Goal: Navigation & Orientation: Find specific page/section

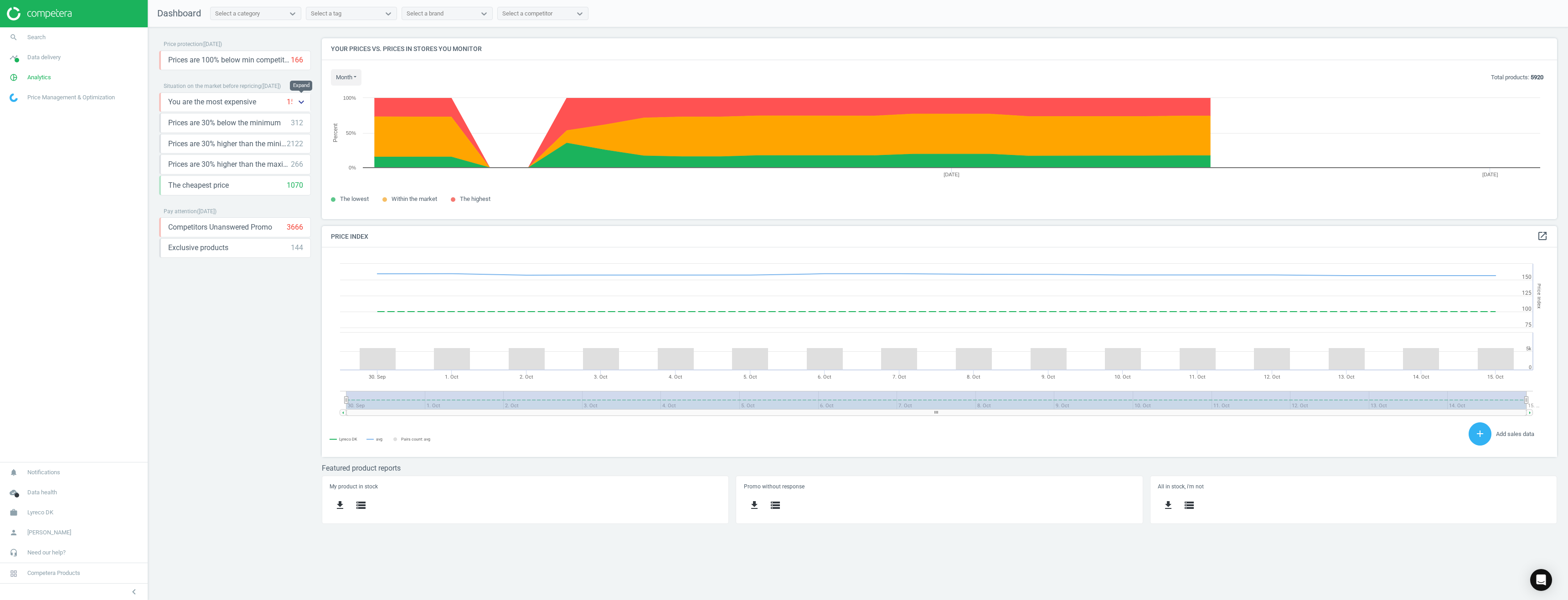
scroll to position [223, 1250]
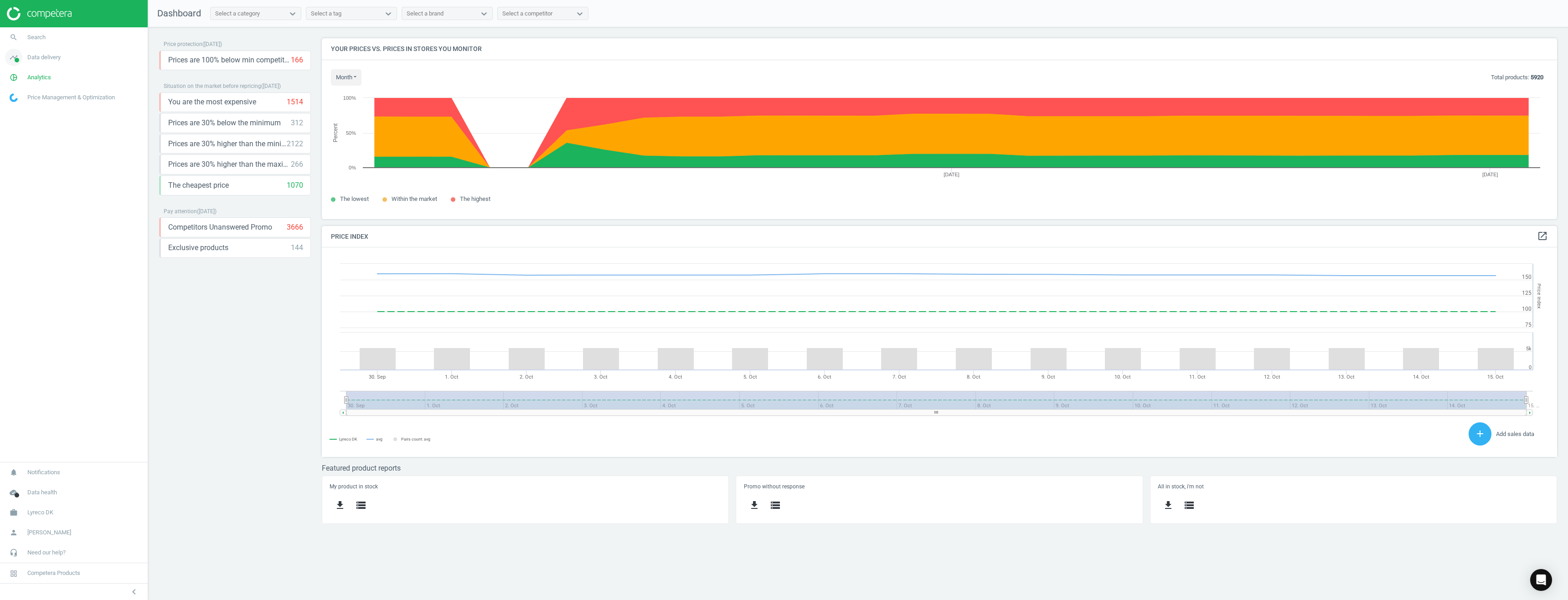
click at [40, 59] on span "Data delivery" at bounding box center [44, 58] width 33 height 8
click at [37, 98] on span "Price Management & Optimization" at bounding box center [71, 97] width 87 height 8
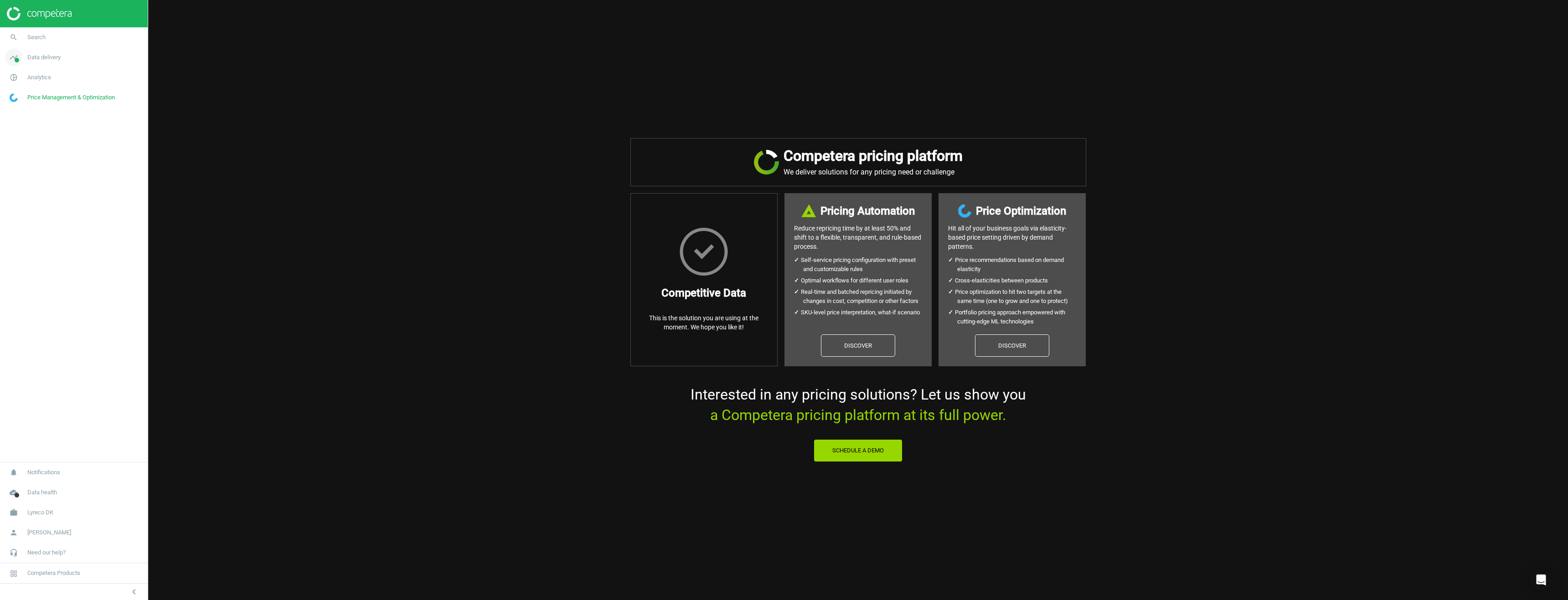
click at [31, 62] on link "timeline Data delivery" at bounding box center [73, 57] width 148 height 20
click at [33, 90] on span "Matches dashboard" at bounding box center [33, 91] width 47 height 7
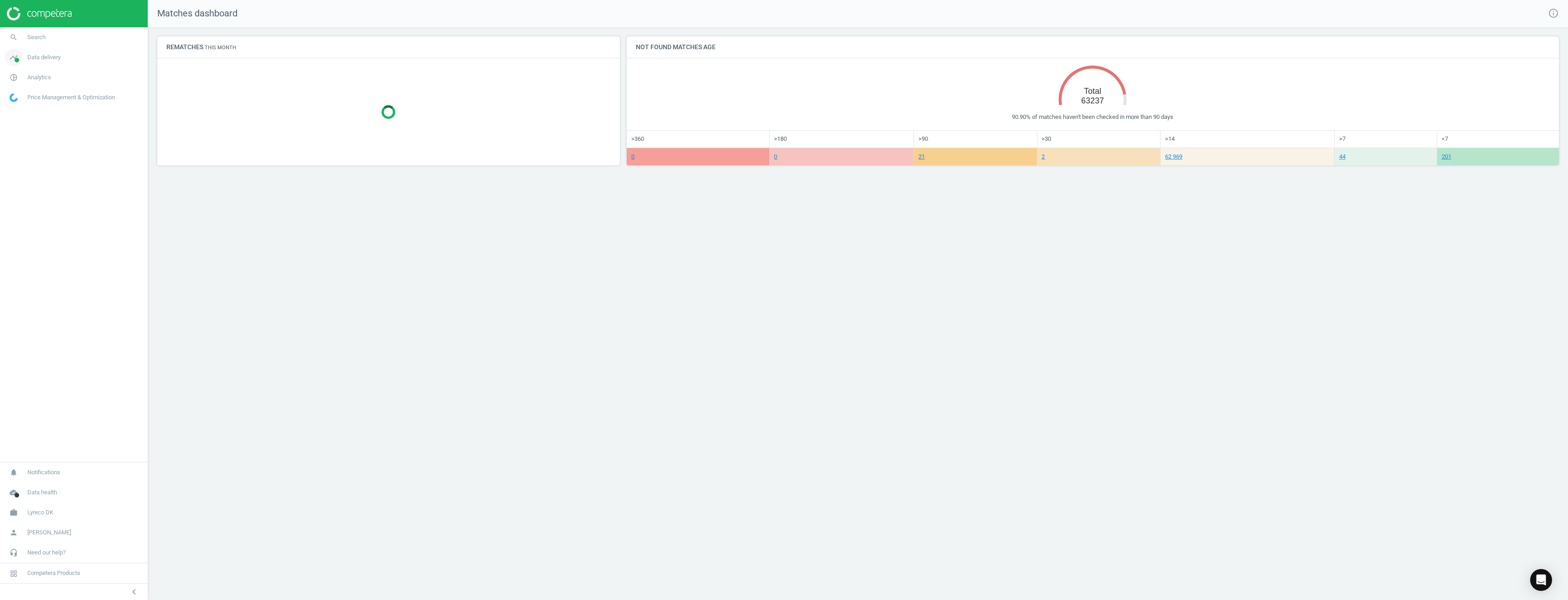
click at [39, 57] on span "Data delivery" at bounding box center [44, 58] width 33 height 8
click at [20, 78] on span "Overview" at bounding box center [21, 77] width 22 height 7
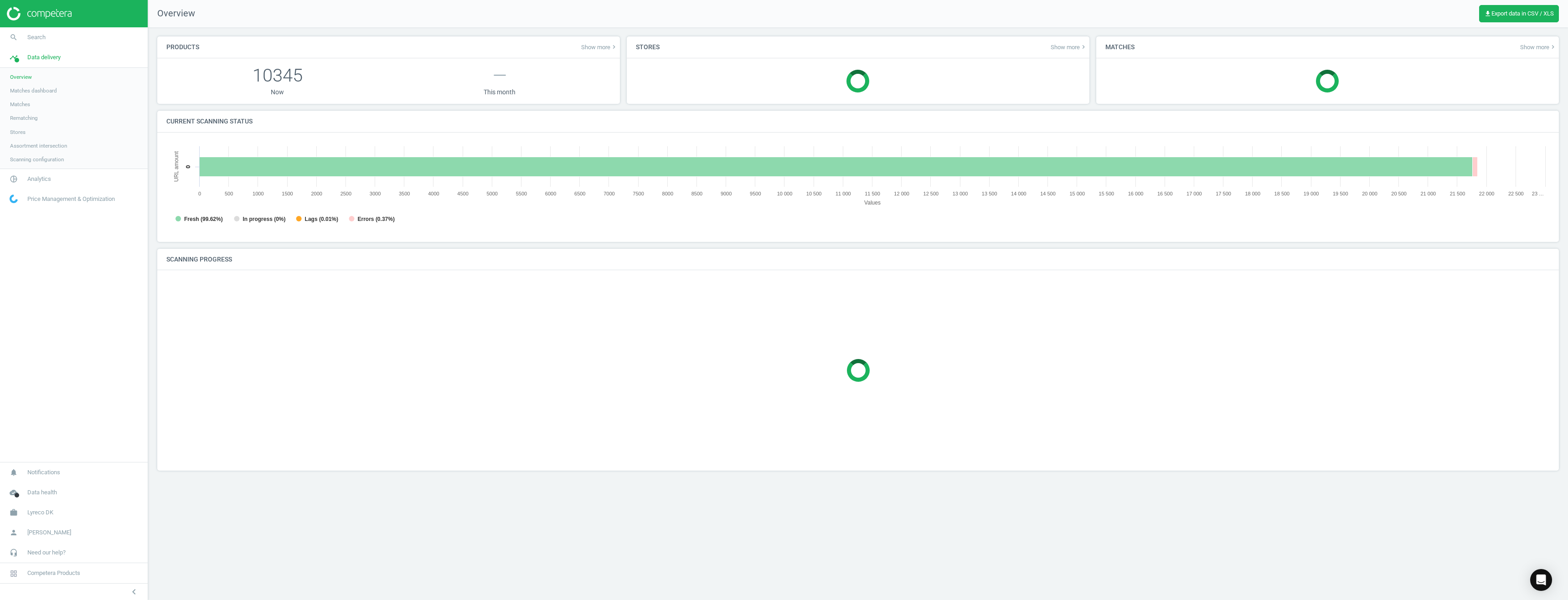
scroll to position [196, 1397]
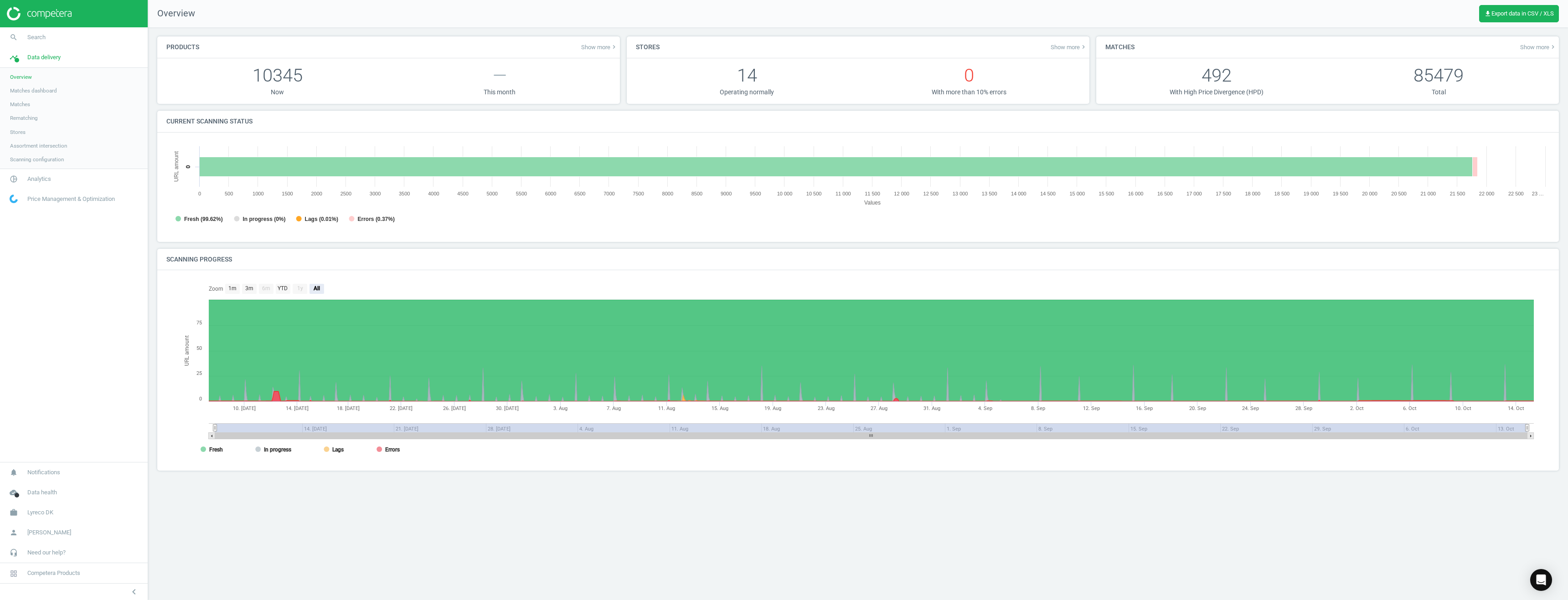
click at [45, 91] on span "Matches dashboard" at bounding box center [33, 91] width 47 height 7
